Goal: Task Accomplishment & Management: Manage account settings

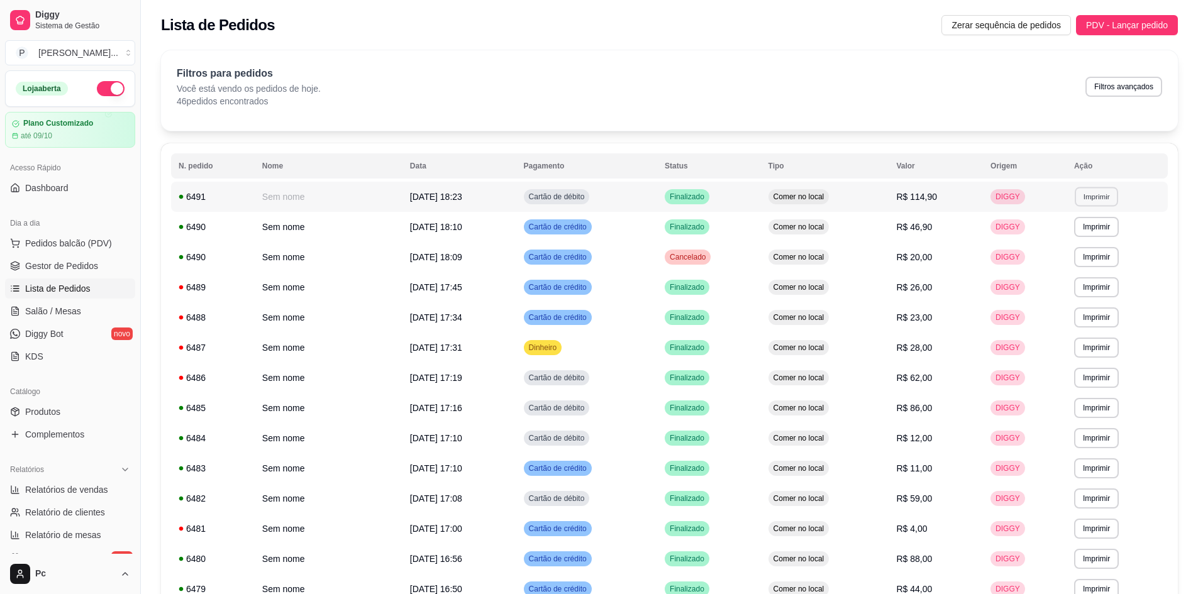
click at [1095, 200] on button "Imprimir" at bounding box center [1096, 197] width 43 height 20
click at [1037, 237] on button "IMPRESSORA MONITOR (balcão)" at bounding box center [1055, 241] width 135 height 20
click at [95, 266] on span "Gestor de Pedidos" at bounding box center [61, 266] width 73 height 13
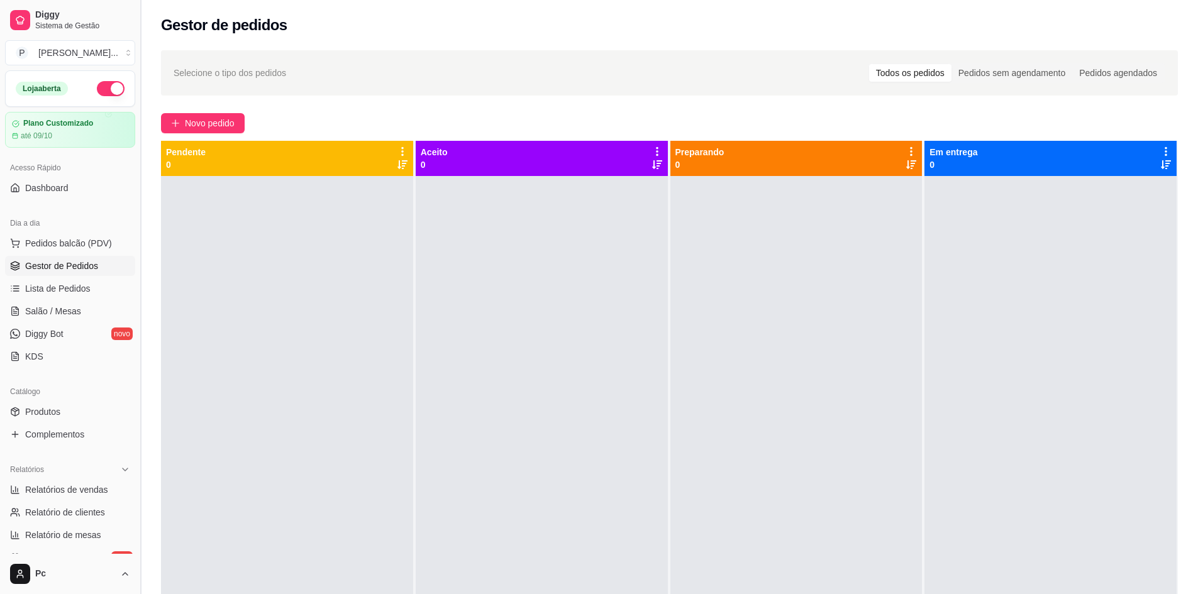
drag, startPoint x: 137, startPoint y: 240, endPoint x: 121, endPoint y: 246, distance: 16.9
click at [135, 240] on button "Toggle Sidebar" at bounding box center [140, 297] width 10 height 594
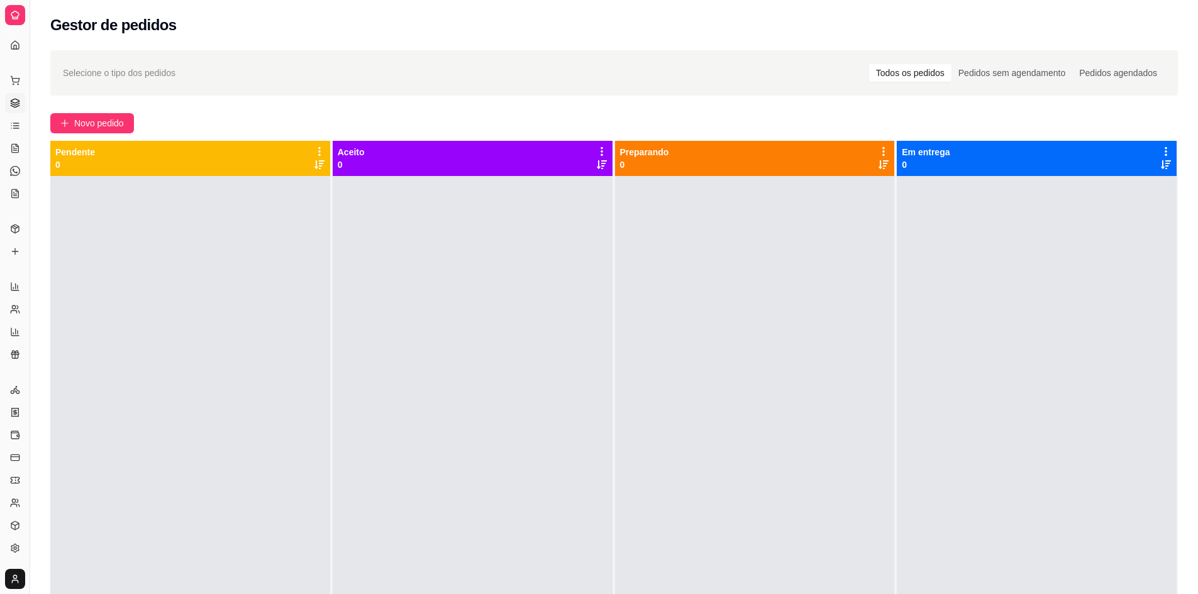
click at [121, 246] on div at bounding box center [190, 473] width 280 height 594
click at [30, 256] on button "Toggle Sidebar" at bounding box center [30, 297] width 10 height 594
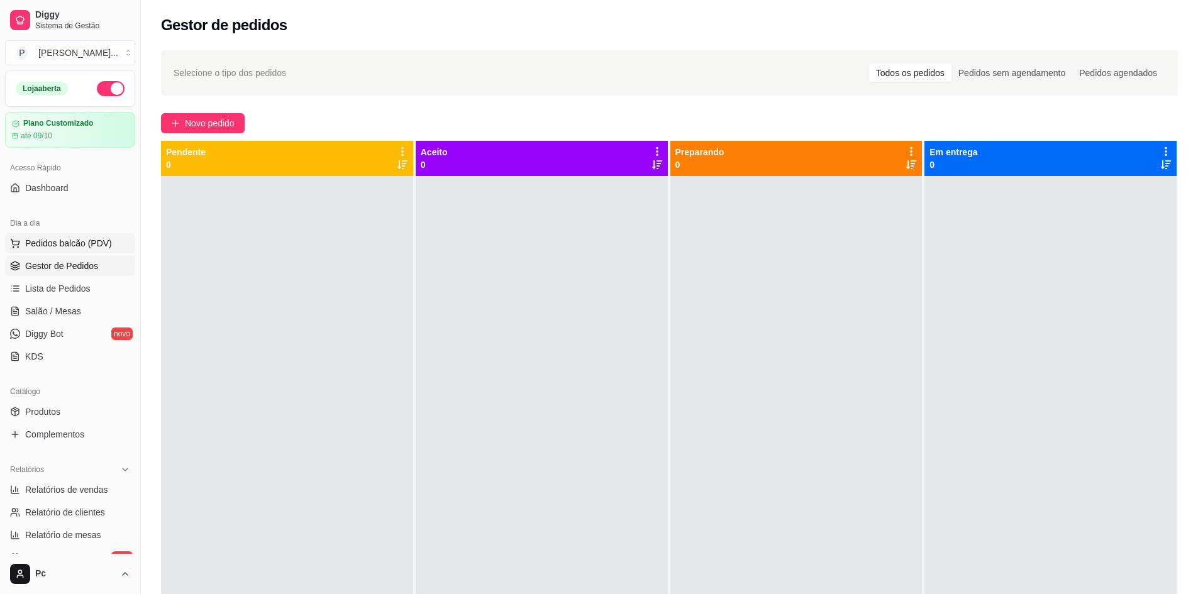
click at [69, 237] on button "Pedidos balcão (PDV)" at bounding box center [70, 243] width 130 height 20
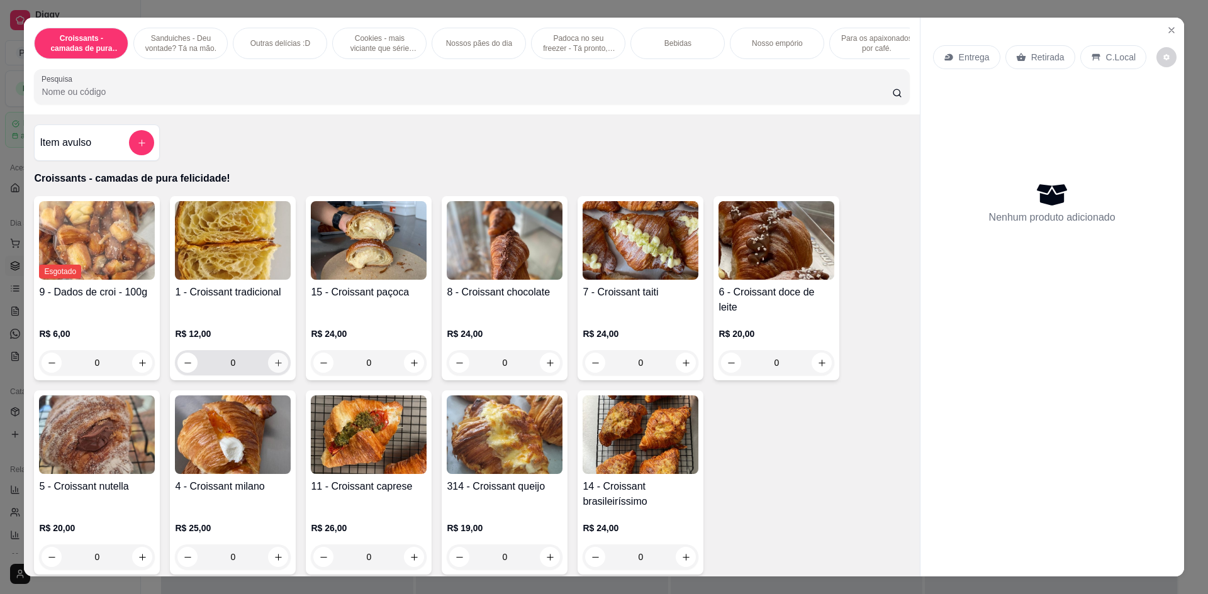
click at [274, 368] on icon "increase-product-quantity" at bounding box center [278, 363] width 9 height 9
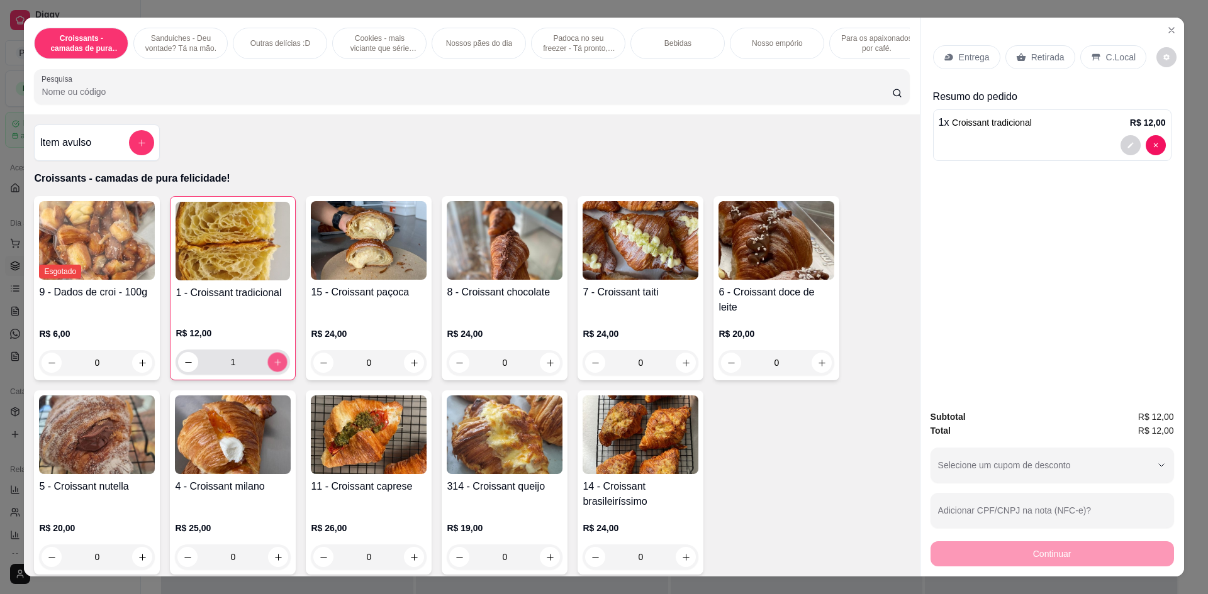
click at [273, 367] on icon "increase-product-quantity" at bounding box center [277, 362] width 9 height 9
type input "2"
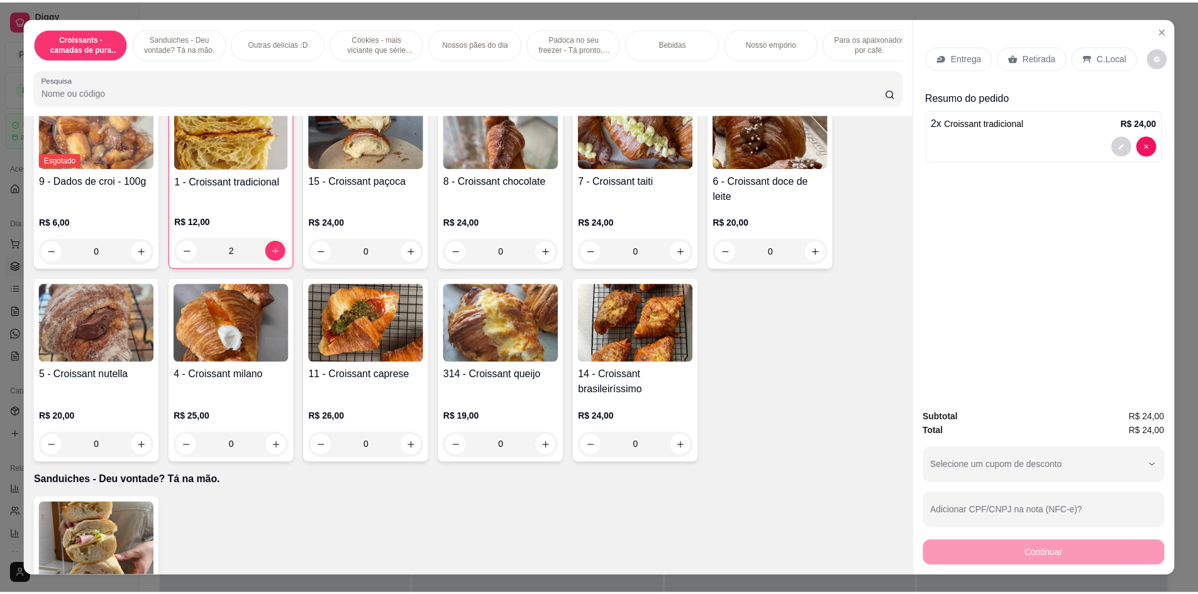
scroll to position [126, 0]
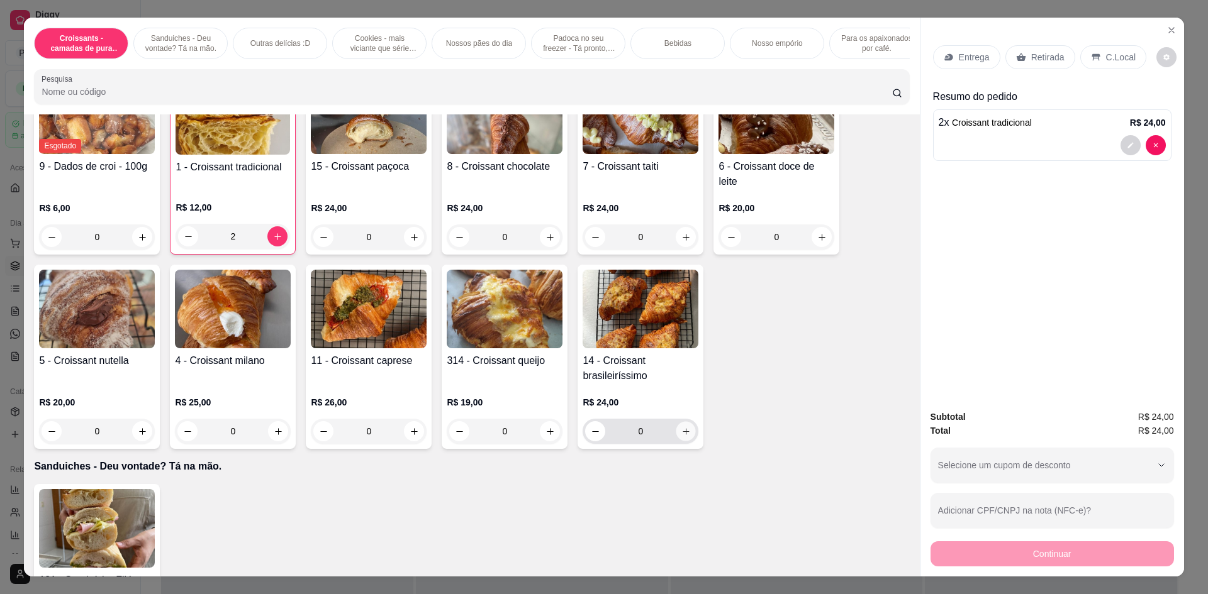
click at [678, 442] on button "increase-product-quantity" at bounding box center [686, 432] width 20 height 20
type input "1"
click at [1044, 55] on p "Retirada" at bounding box center [1047, 57] width 33 height 13
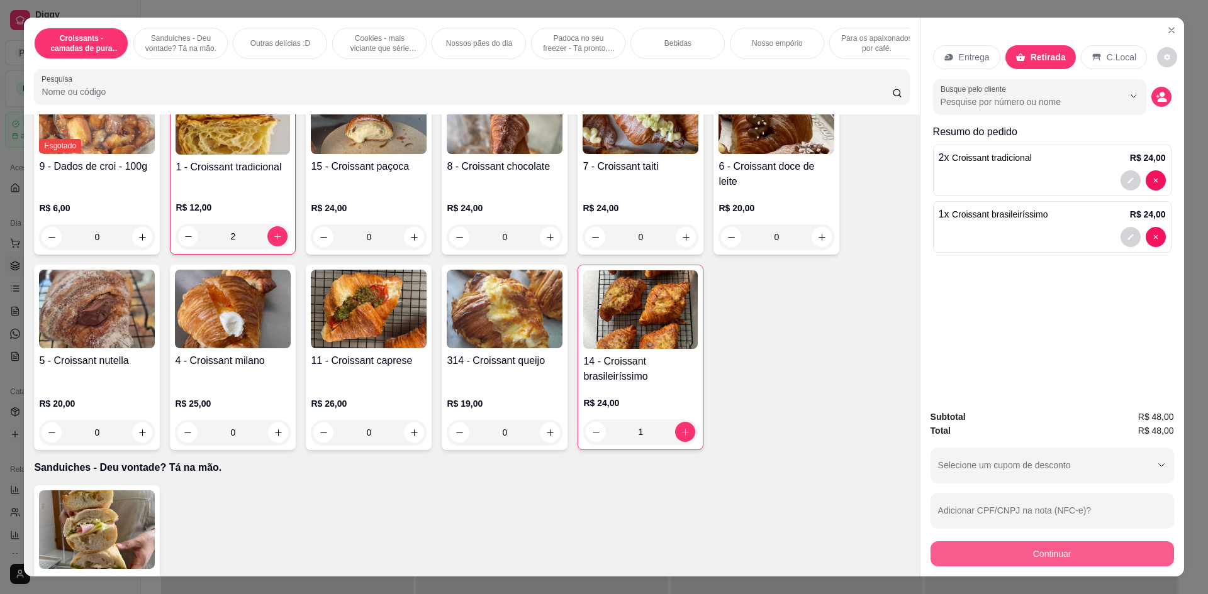
click at [1068, 548] on button "Continuar" at bounding box center [1051, 554] width 243 height 25
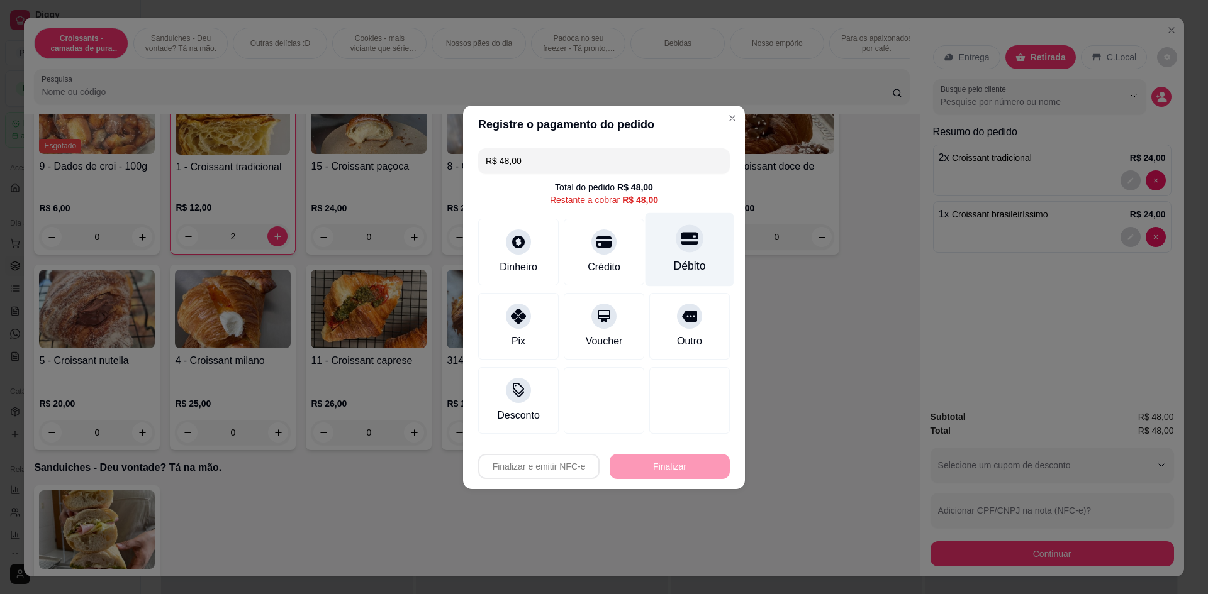
click at [691, 245] on div at bounding box center [690, 239] width 28 height 28
type input "R$ 0,00"
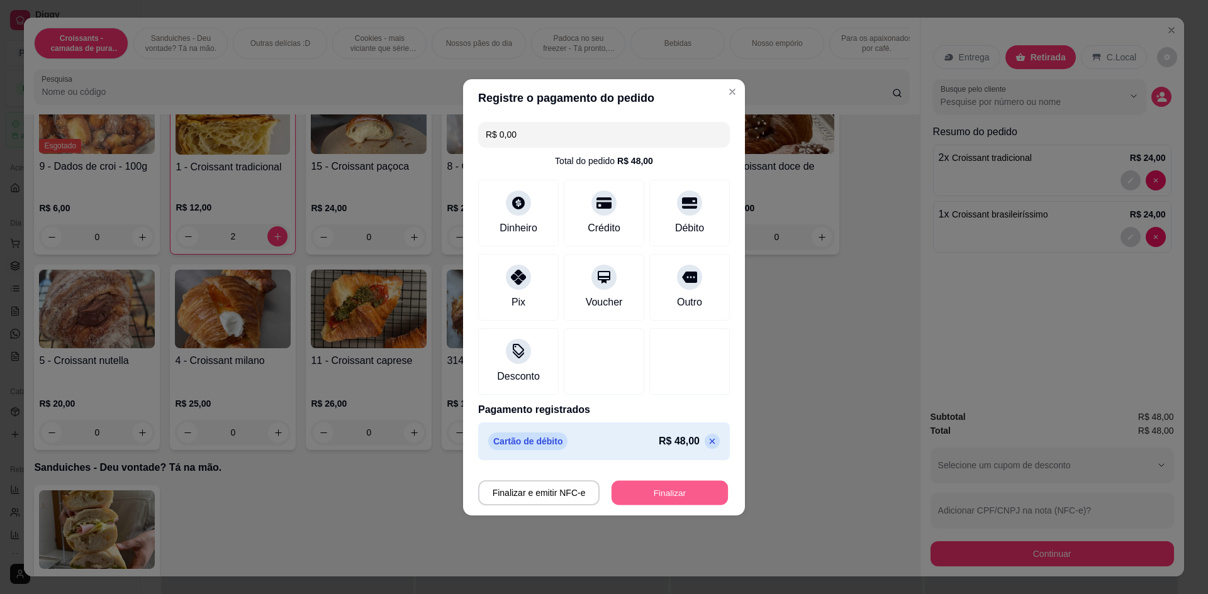
click at [662, 494] on button "Finalizar" at bounding box center [669, 493] width 116 height 25
type input "0"
type input "-R$ 48,00"
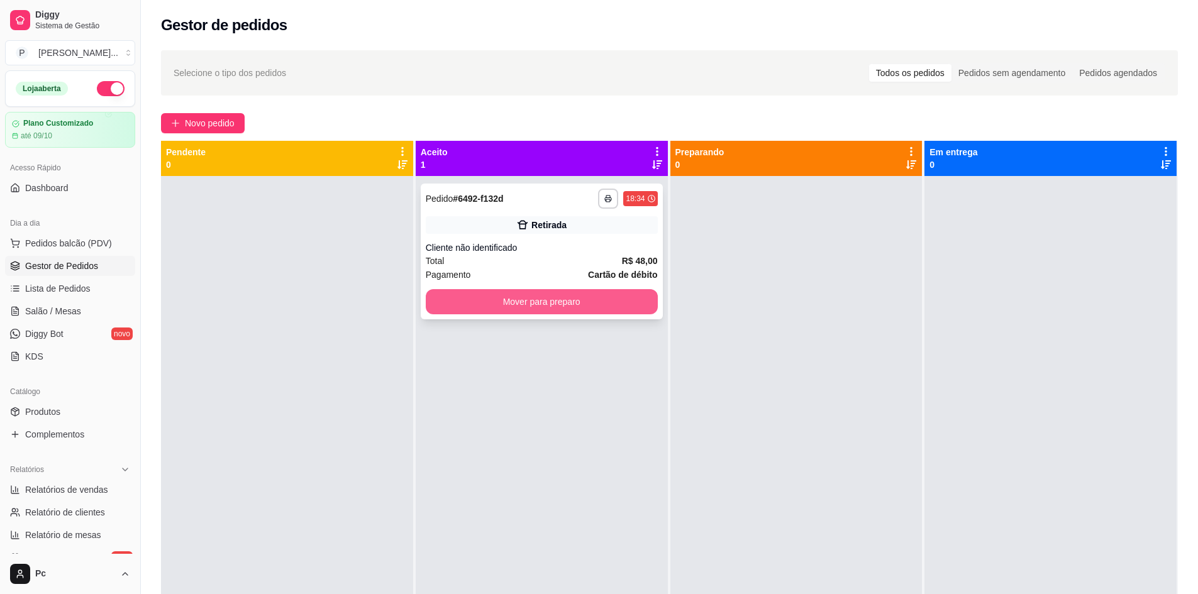
click at [570, 299] on button "Mover para preparo" at bounding box center [542, 301] width 232 height 25
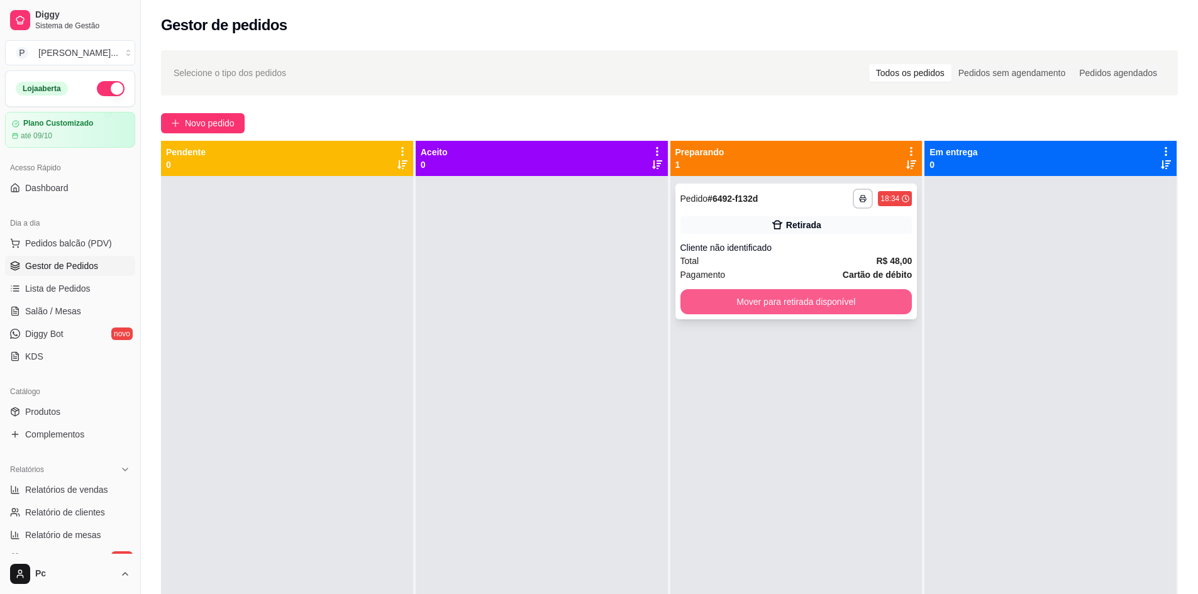
click at [762, 298] on button "Mover para retirada disponível" at bounding box center [797, 301] width 232 height 25
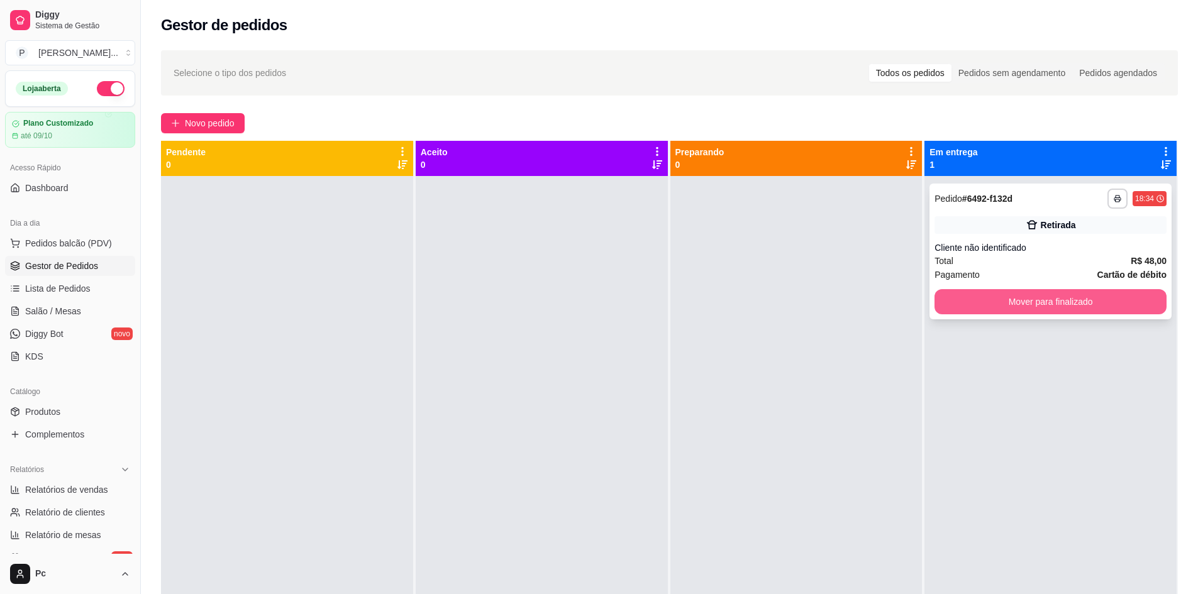
click at [1020, 296] on button "Mover para finalizado" at bounding box center [1051, 301] width 232 height 25
